Goal: Find specific page/section

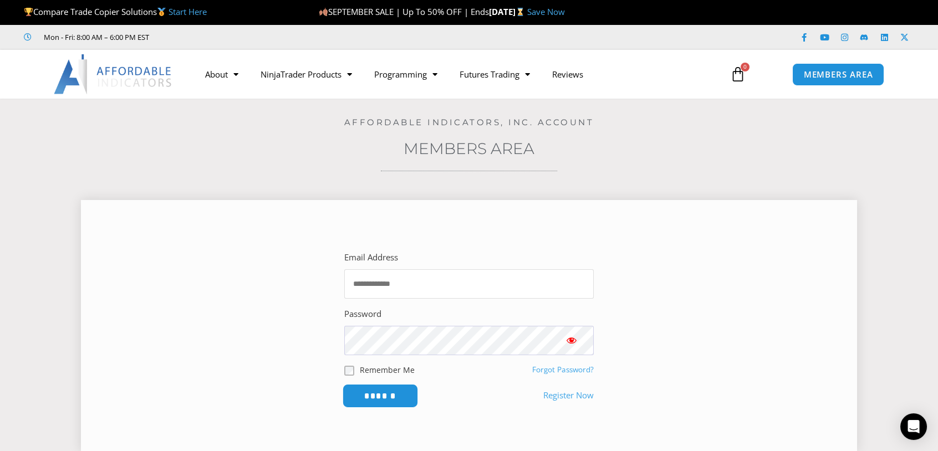
type input "**********"
click at [385, 397] on input "******" at bounding box center [380, 396] width 76 height 24
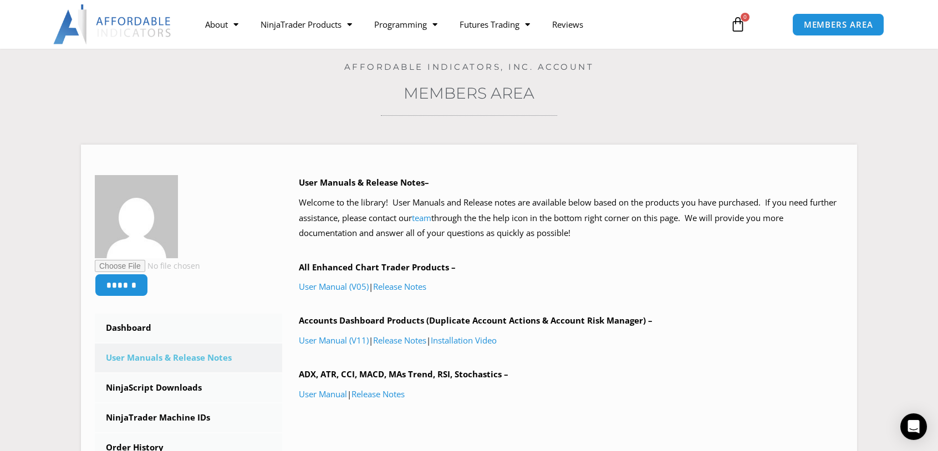
scroll to position [111, 0]
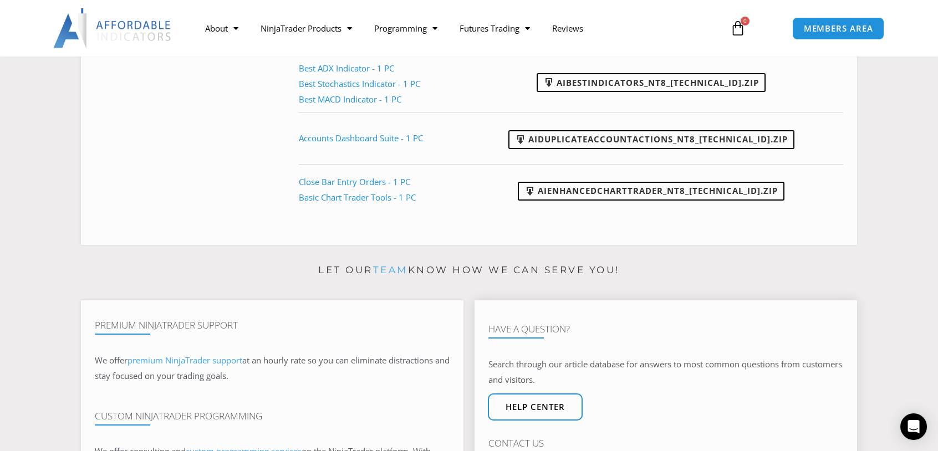
scroll to position [388, 0]
